Goal: Task Accomplishment & Management: Complete application form

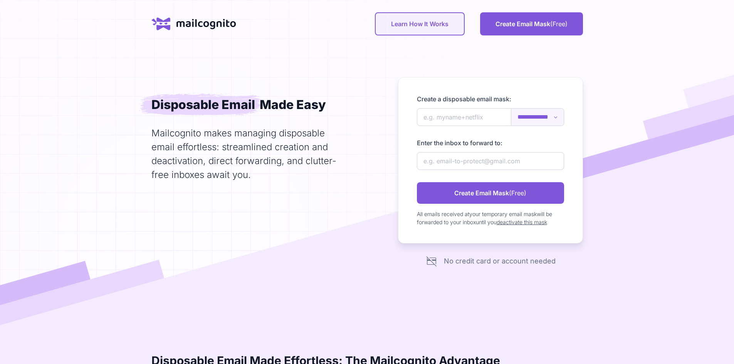
click at [531, 126] on select "**********" at bounding box center [537, 117] width 52 height 17
select select "**********"
click at [511, 126] on select "**********" at bounding box center [537, 117] width 52 height 17
click at [477, 126] on input "newAlias" at bounding box center [490, 117] width 147 height 18
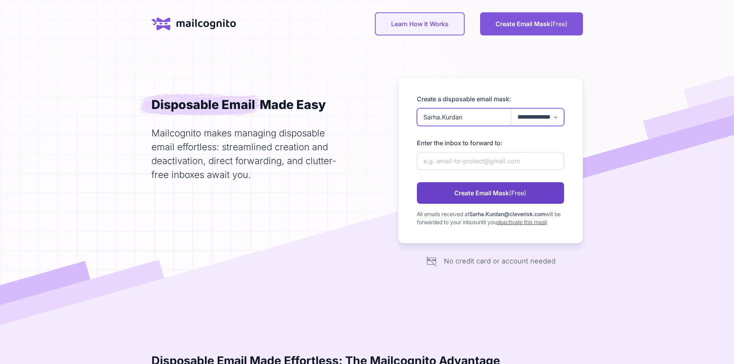
type input "Sarha.Kurdan"
click at [487, 204] on link "Create Email Mask (Free)" at bounding box center [490, 193] width 147 height 22
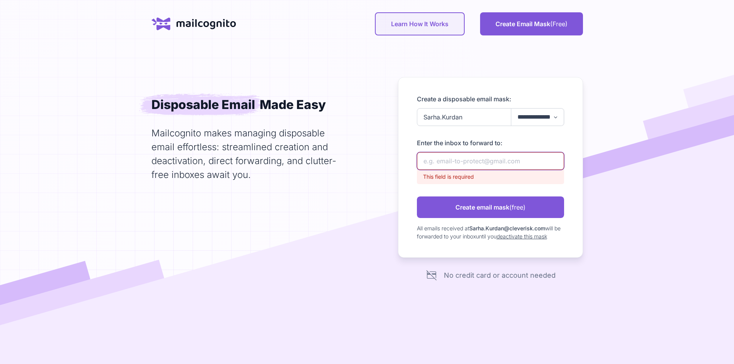
click at [477, 170] on input "newAlias" at bounding box center [490, 161] width 147 height 18
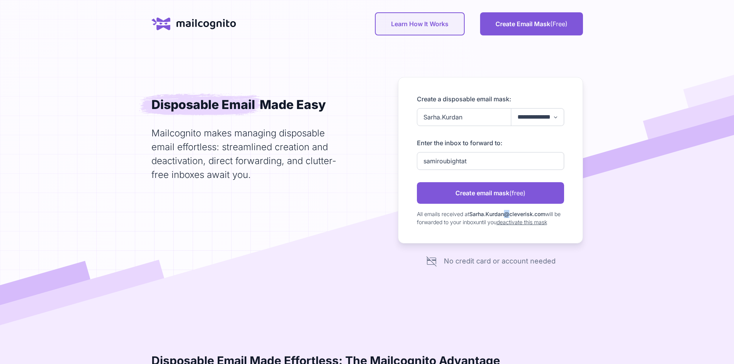
click at [532, 217] on span ".Kurdan@cleverisk" at bounding box center [508, 214] width 49 height 7
copy span "@"
click at [500, 148] on label "Enter the inbox to forward to:" at bounding box center [490, 142] width 147 height 9
click at [494, 170] on input "samiroubightat" at bounding box center [490, 161] width 147 height 18
paste input "@"
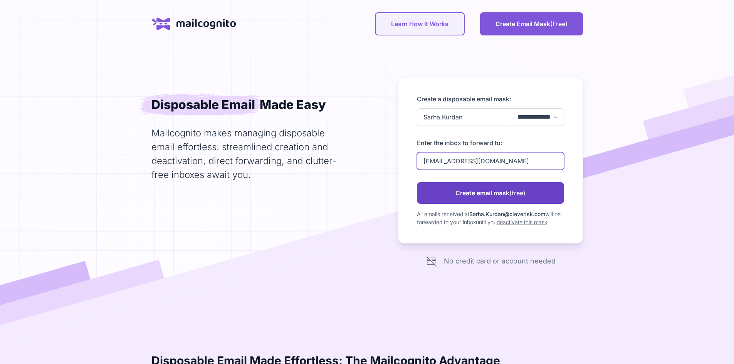
type input "[EMAIL_ADDRESS][DOMAIN_NAME]"
click at [496, 204] on link "Create email mask (free)" at bounding box center [490, 193] width 147 height 22
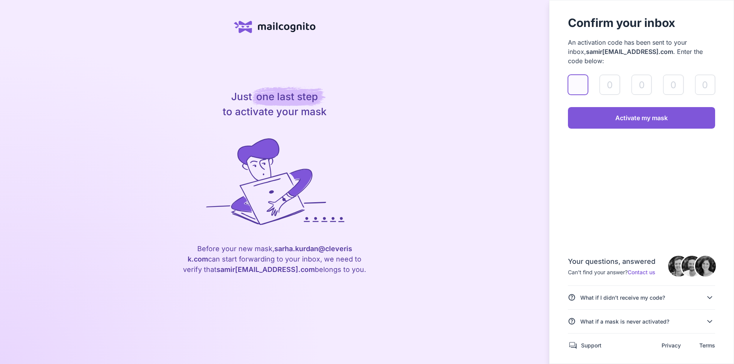
click at [568, 90] on input "validateAlias" at bounding box center [578, 85] width 20 height 20
paste input "9"
type input "9"
type input "0"
paste input "9"
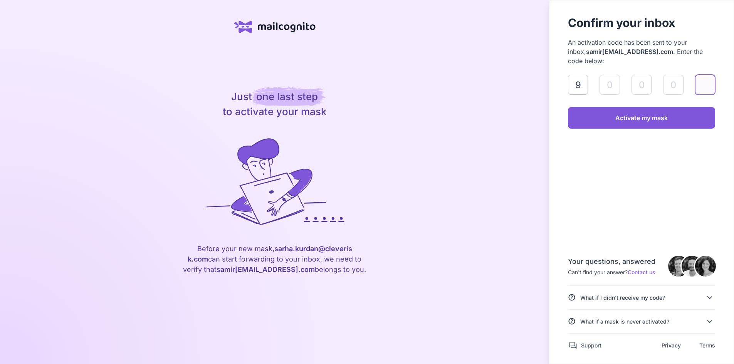
type input "5"
type input "4"
type input "3"
type input "9"
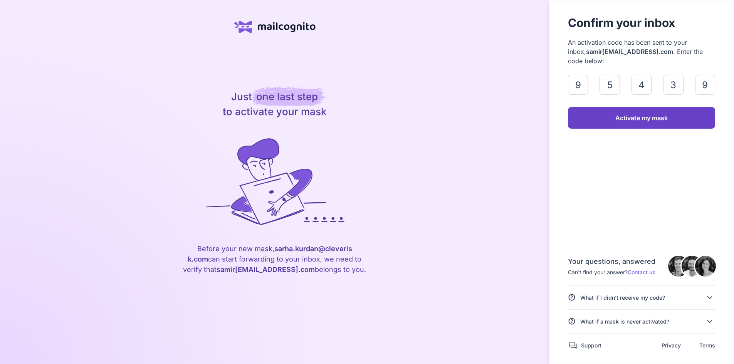
click at [601, 129] on link "Activate my mask" at bounding box center [641, 118] width 147 height 22
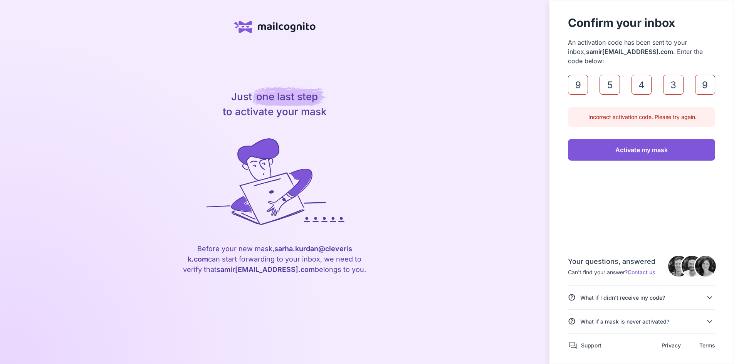
click at [654, 127] on div "Incorrect activation code. Please try again." at bounding box center [641, 117] width 147 height 20
click at [702, 91] on input "9" at bounding box center [705, 85] width 20 height 20
click at [703, 95] on input "9" at bounding box center [705, 85] width 20 height 20
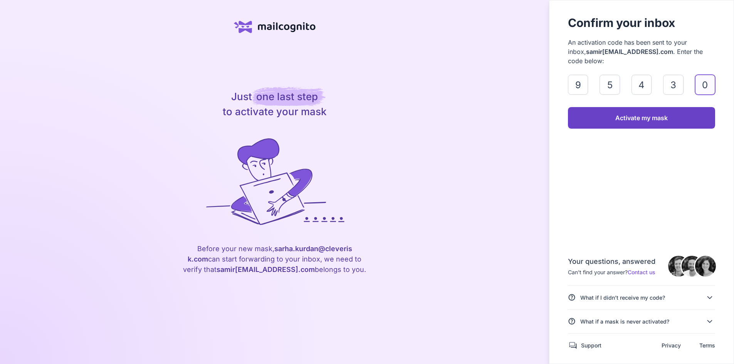
type input "0"
click at [636, 129] on link "Activate my mask" at bounding box center [641, 118] width 147 height 22
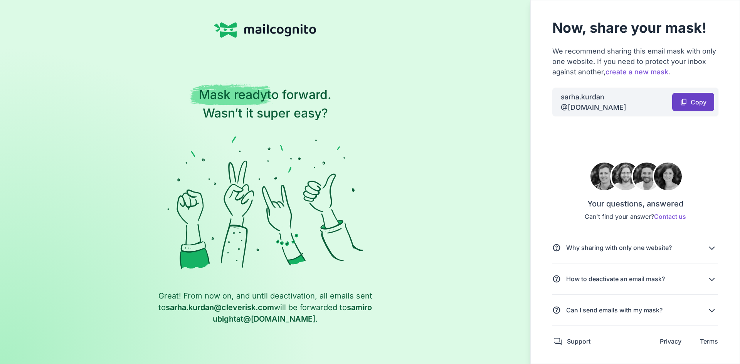
click at [690, 102] on span "Copy" at bounding box center [698, 101] width 16 height 5
click at [261, 87] on span "Mask ready" at bounding box center [232, 94] width 84 height 22
click at [686, 96] on link "content_copy Copy" at bounding box center [693, 102] width 42 height 18
